Goal: Task Accomplishment & Management: Manage account settings

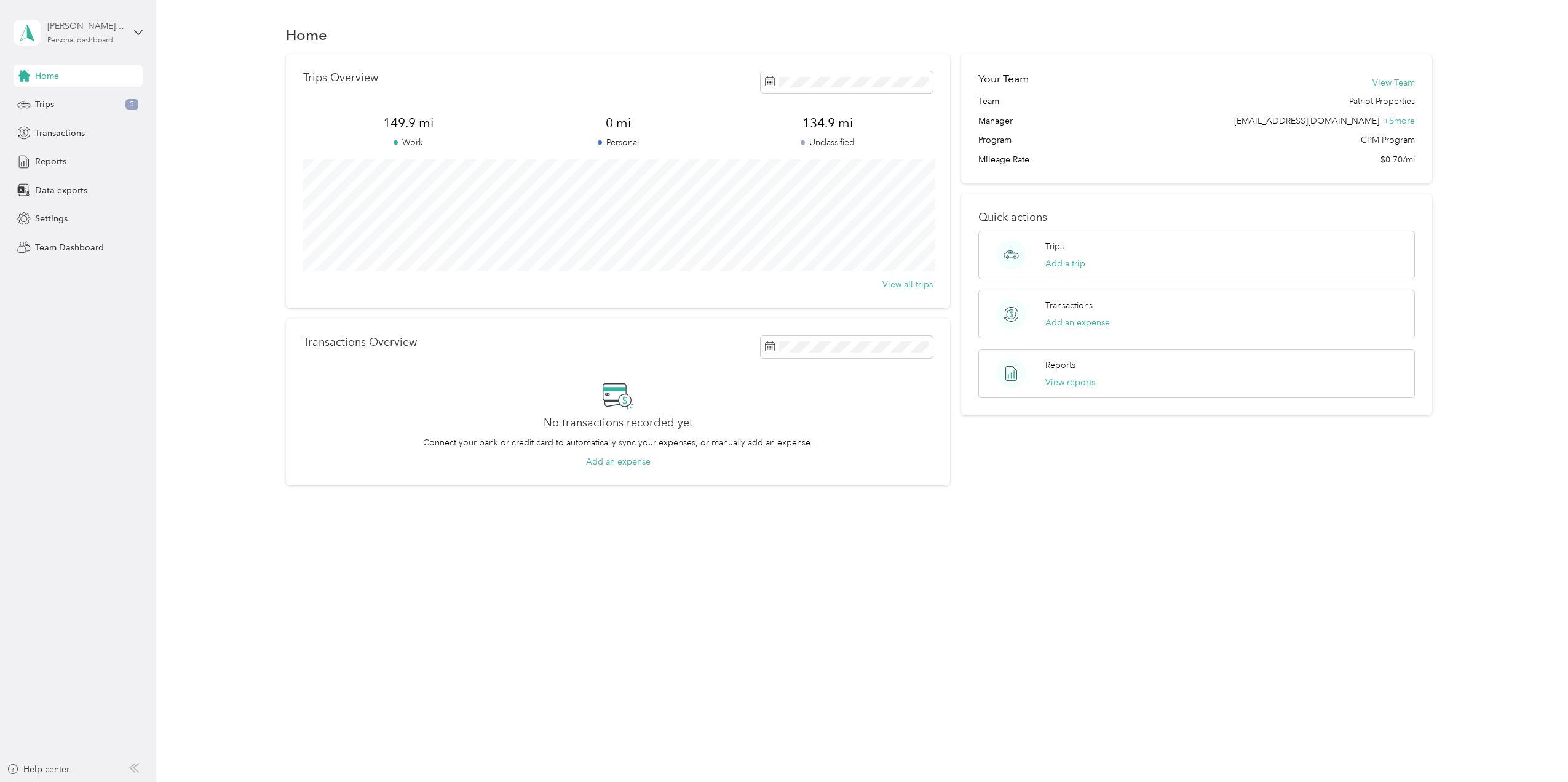
click at [124, 30] on div "[PERSON_NAME][EMAIL_ADDRESS][DOMAIN_NAME]" at bounding box center [85, 26] width 77 height 13
click at [111, 98] on div "Team dashboard" at bounding box center [178, 97] width 311 height 21
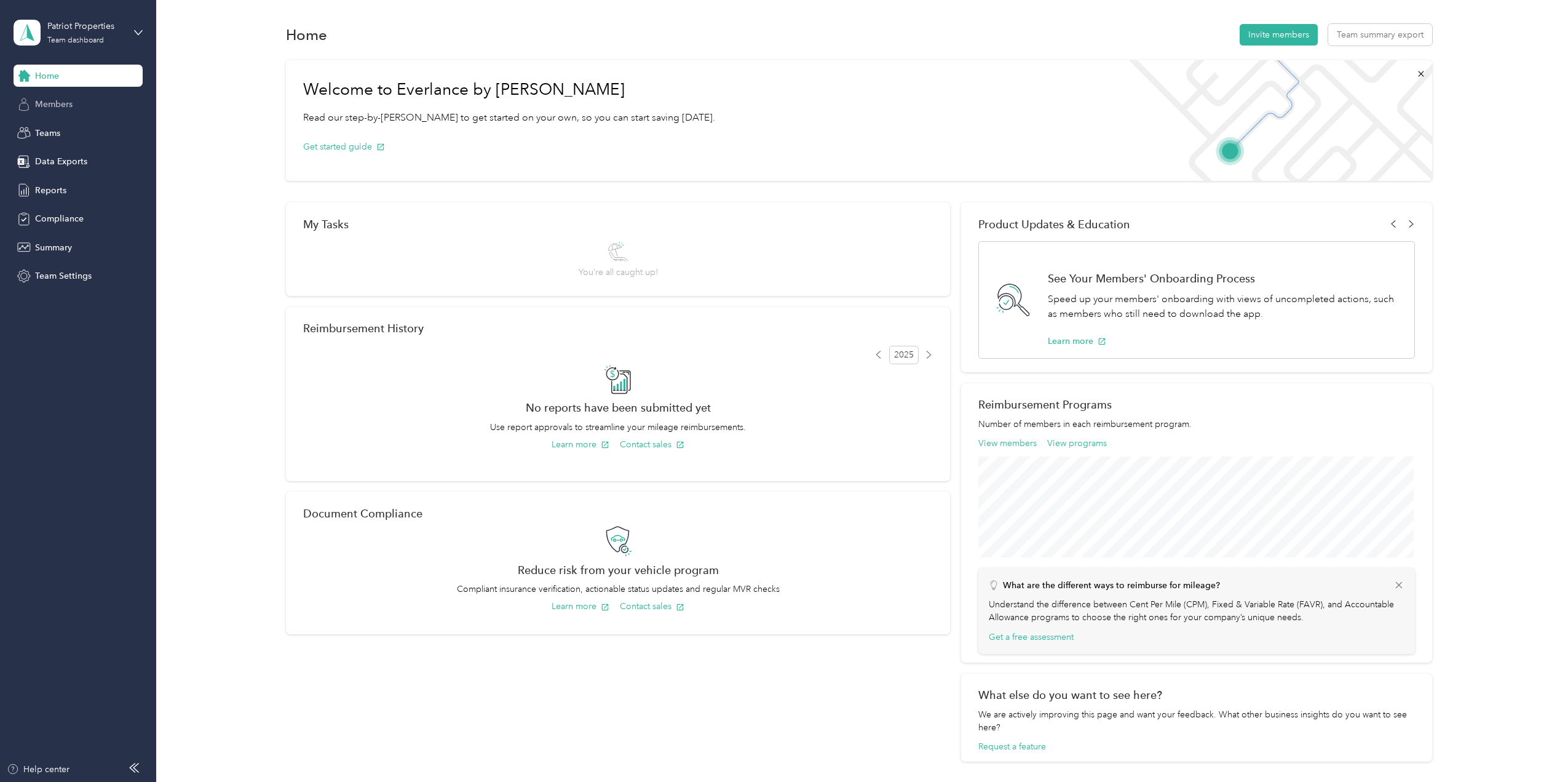
click at [54, 107] on span "Members" at bounding box center [54, 105] width 38 height 13
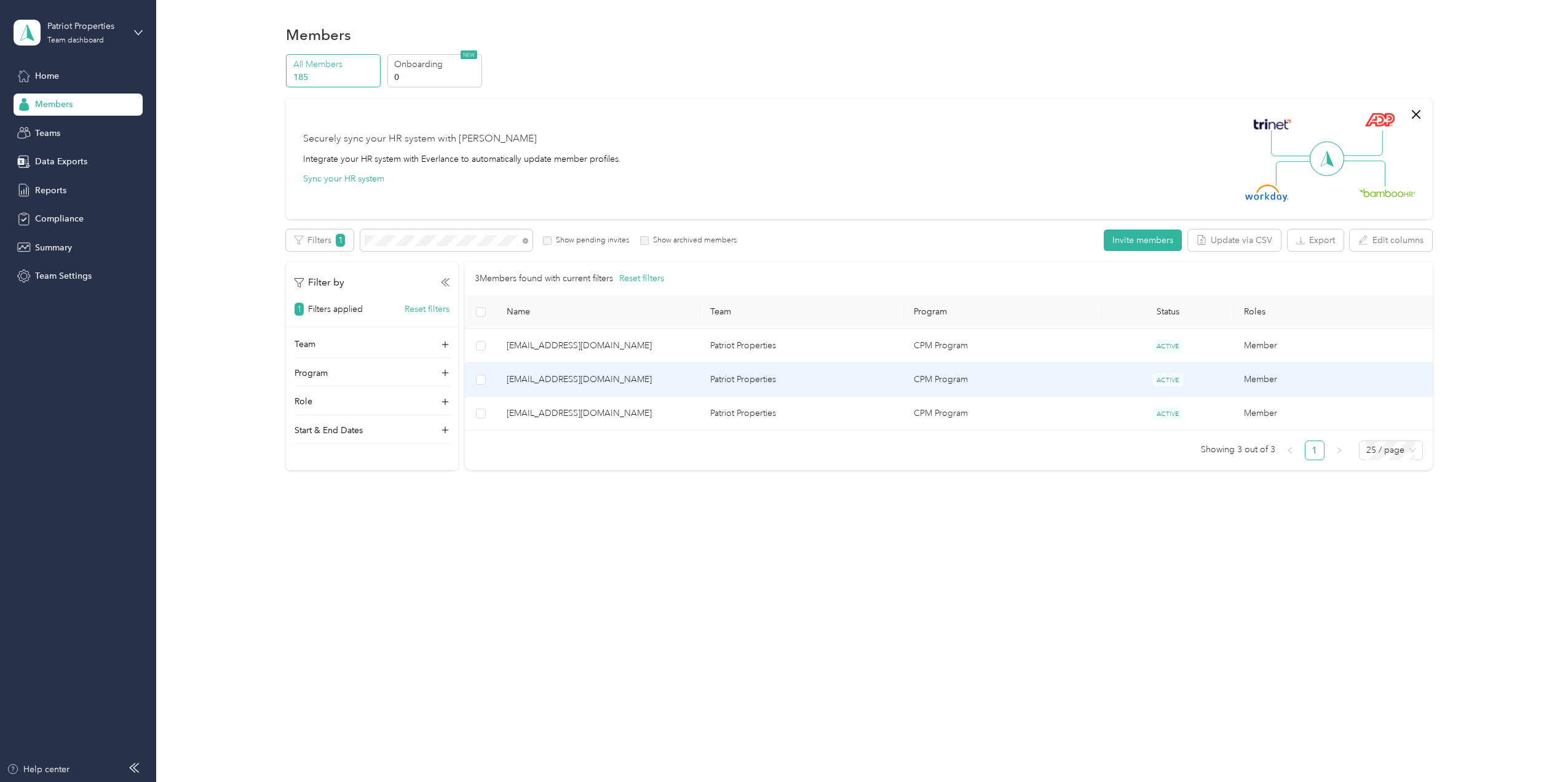
click at [1261, 377] on td "Member" at bounding box center [1336, 379] width 204 height 34
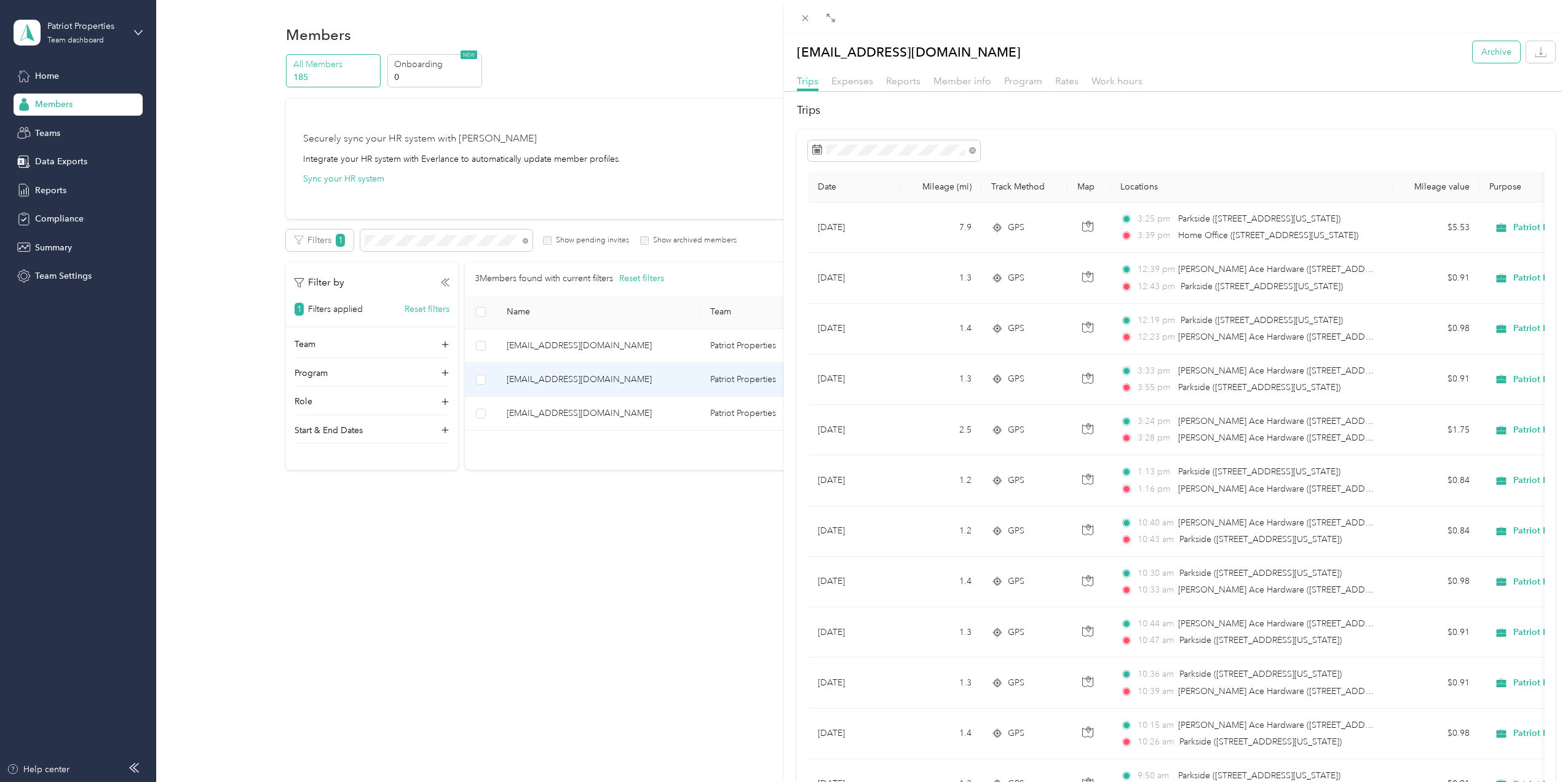
click at [1482, 44] on button "Archive" at bounding box center [1496, 52] width 47 height 21
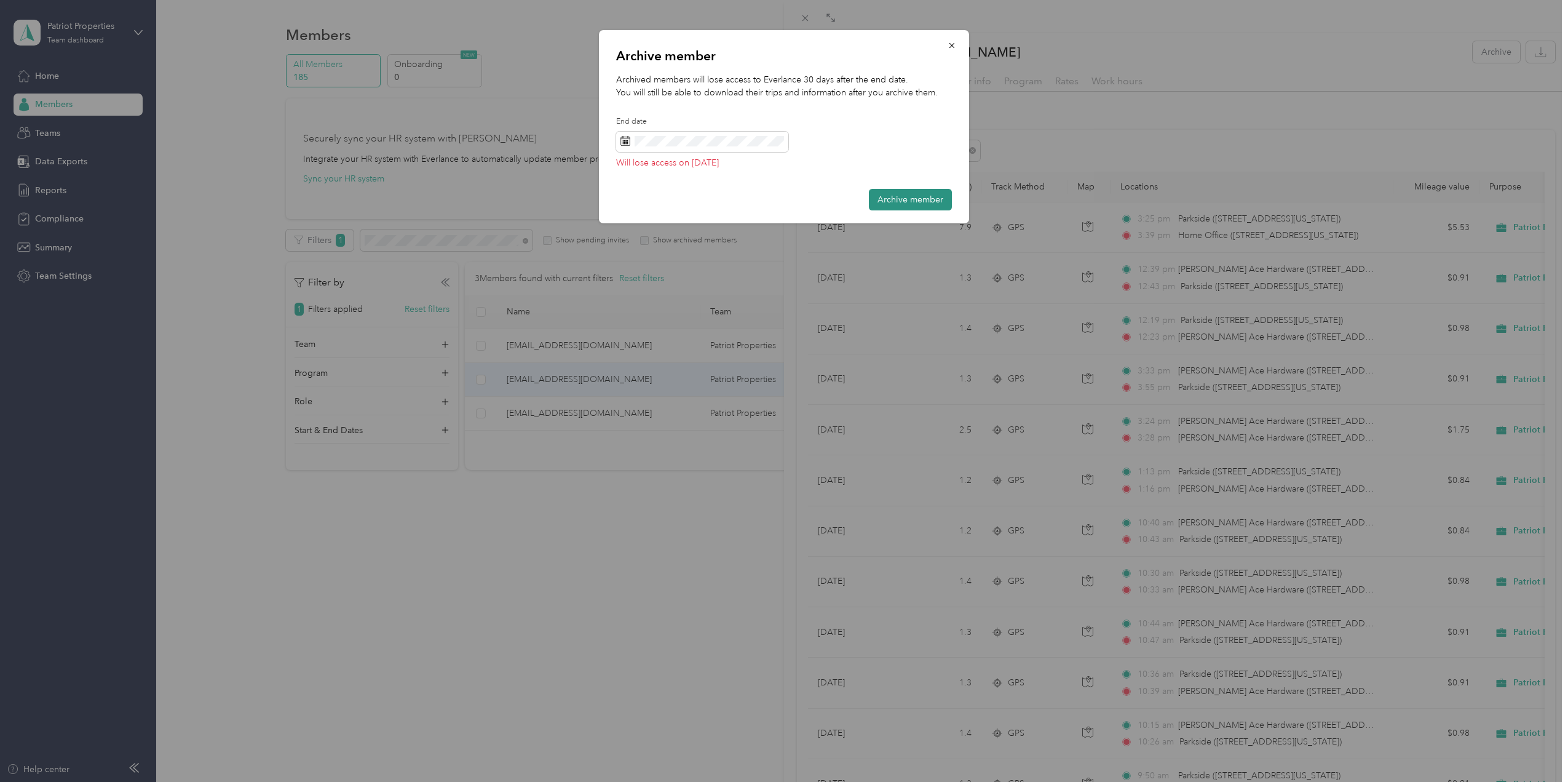
click at [904, 195] on button "Archive member" at bounding box center [910, 199] width 83 height 21
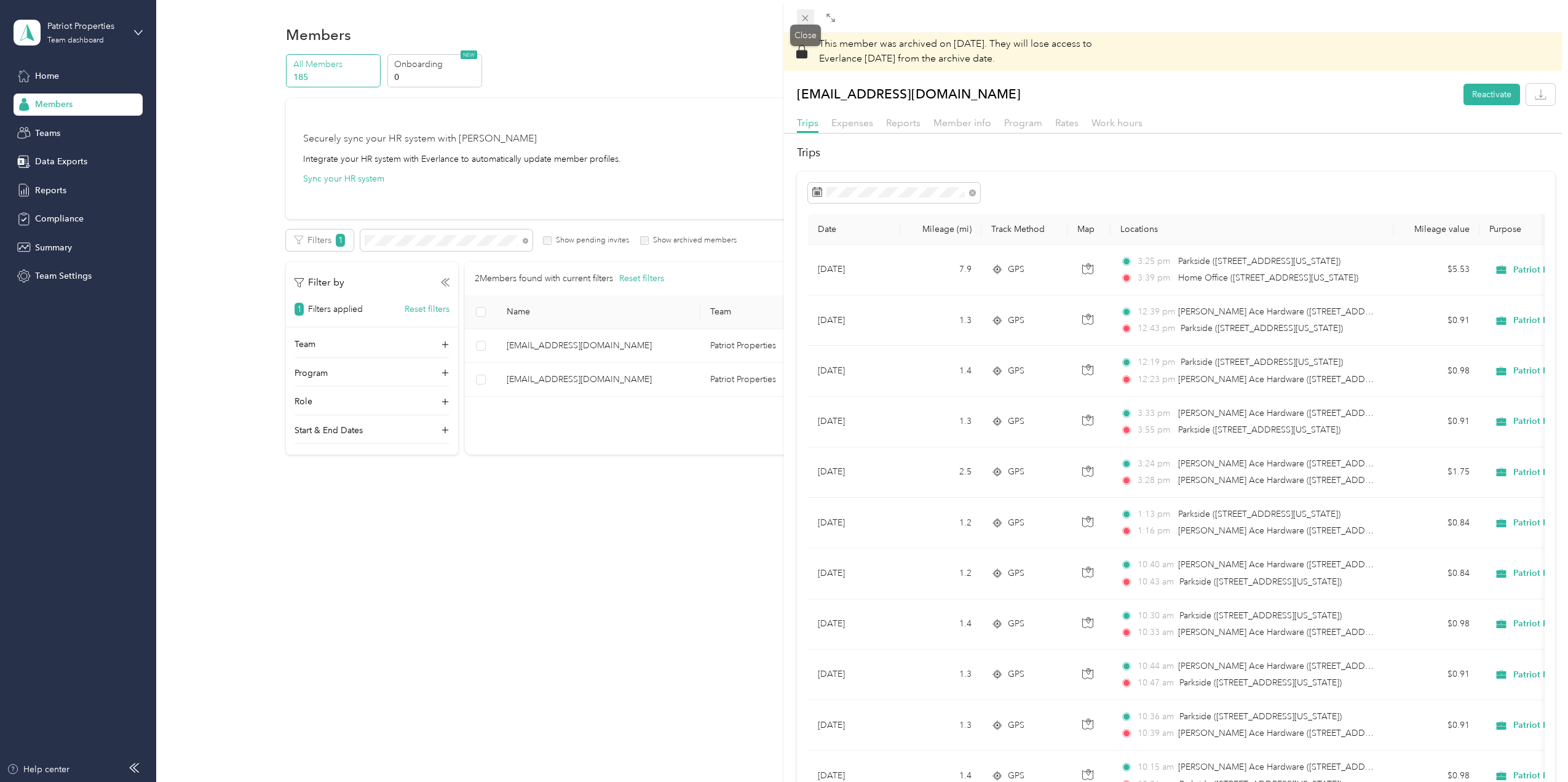
click at [807, 16] on icon at bounding box center [805, 18] width 6 height 6
